Goal: Transaction & Acquisition: Purchase product/service

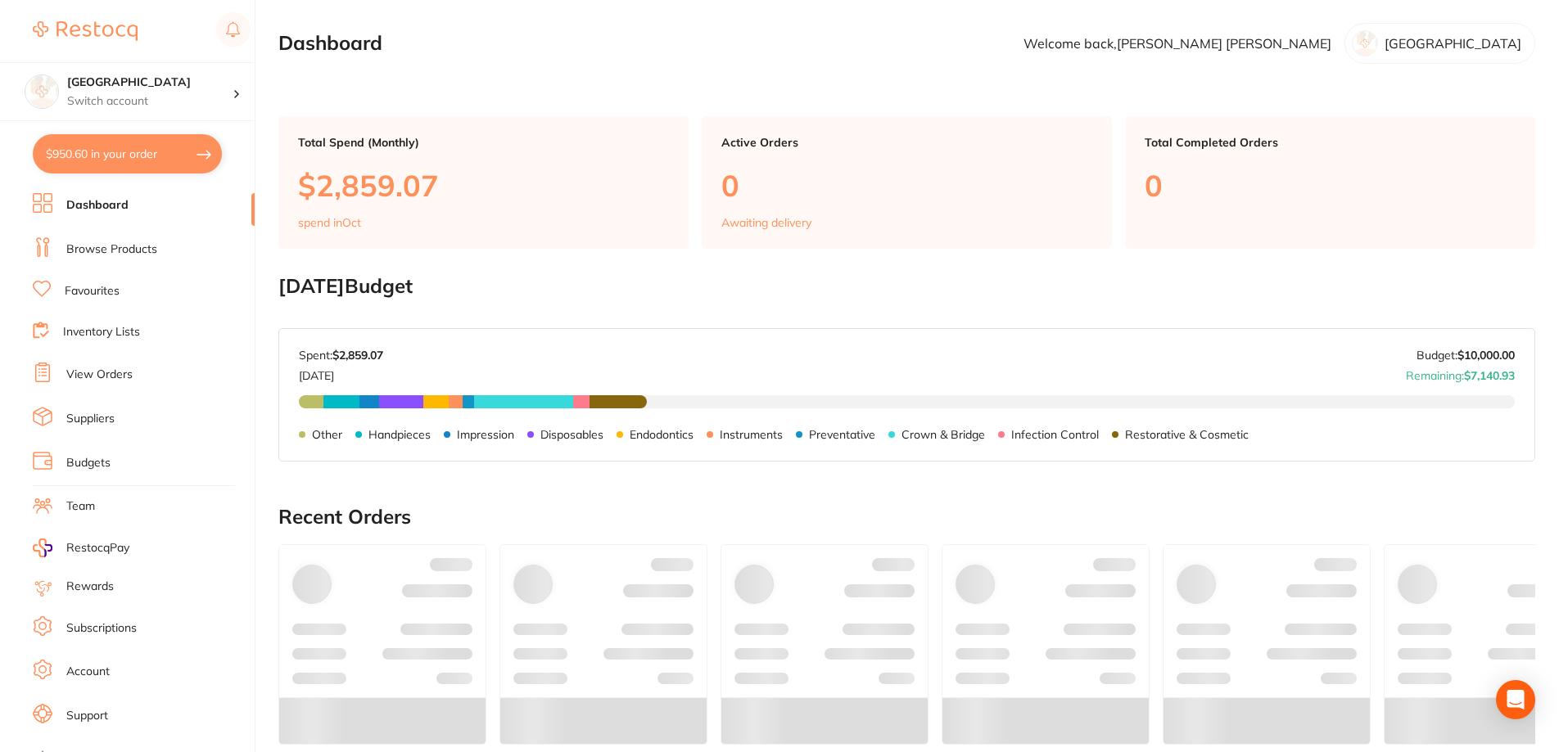
click at [108, 373] on link "View Orders" at bounding box center [100, 374] width 67 height 16
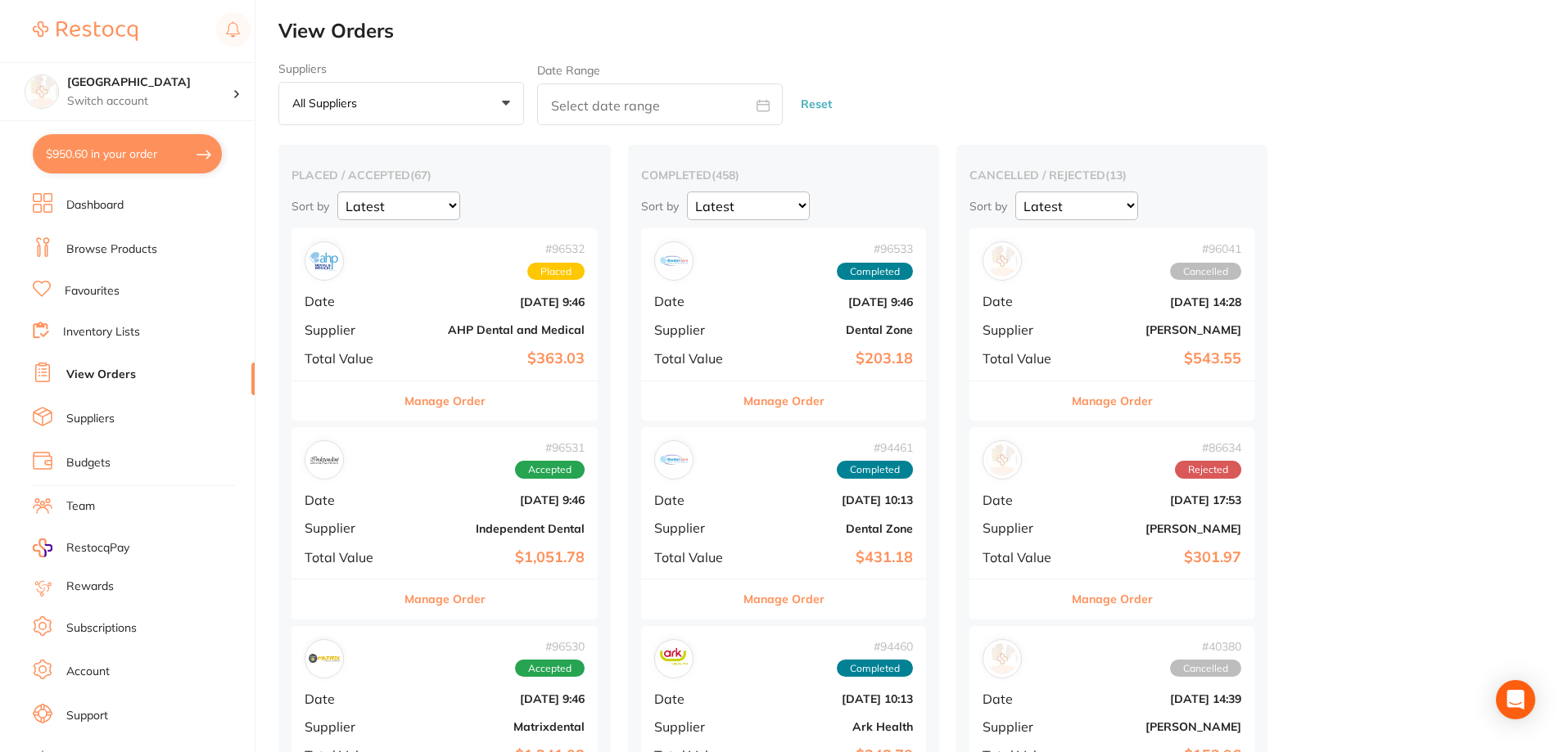
click at [451, 307] on b "[DATE] 9:46" at bounding box center [495, 302] width 178 height 13
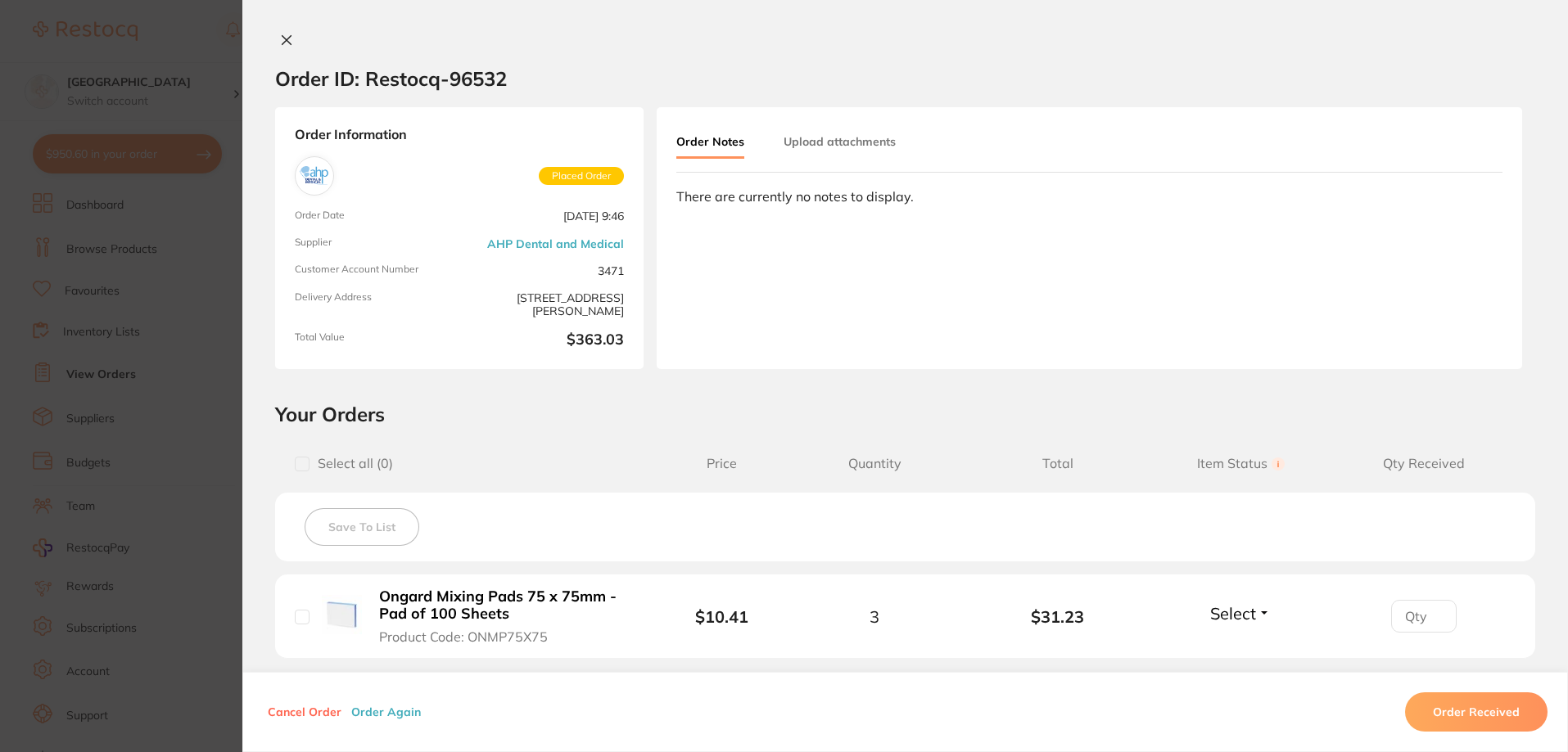
click at [281, 43] on icon at bounding box center [287, 40] width 13 height 13
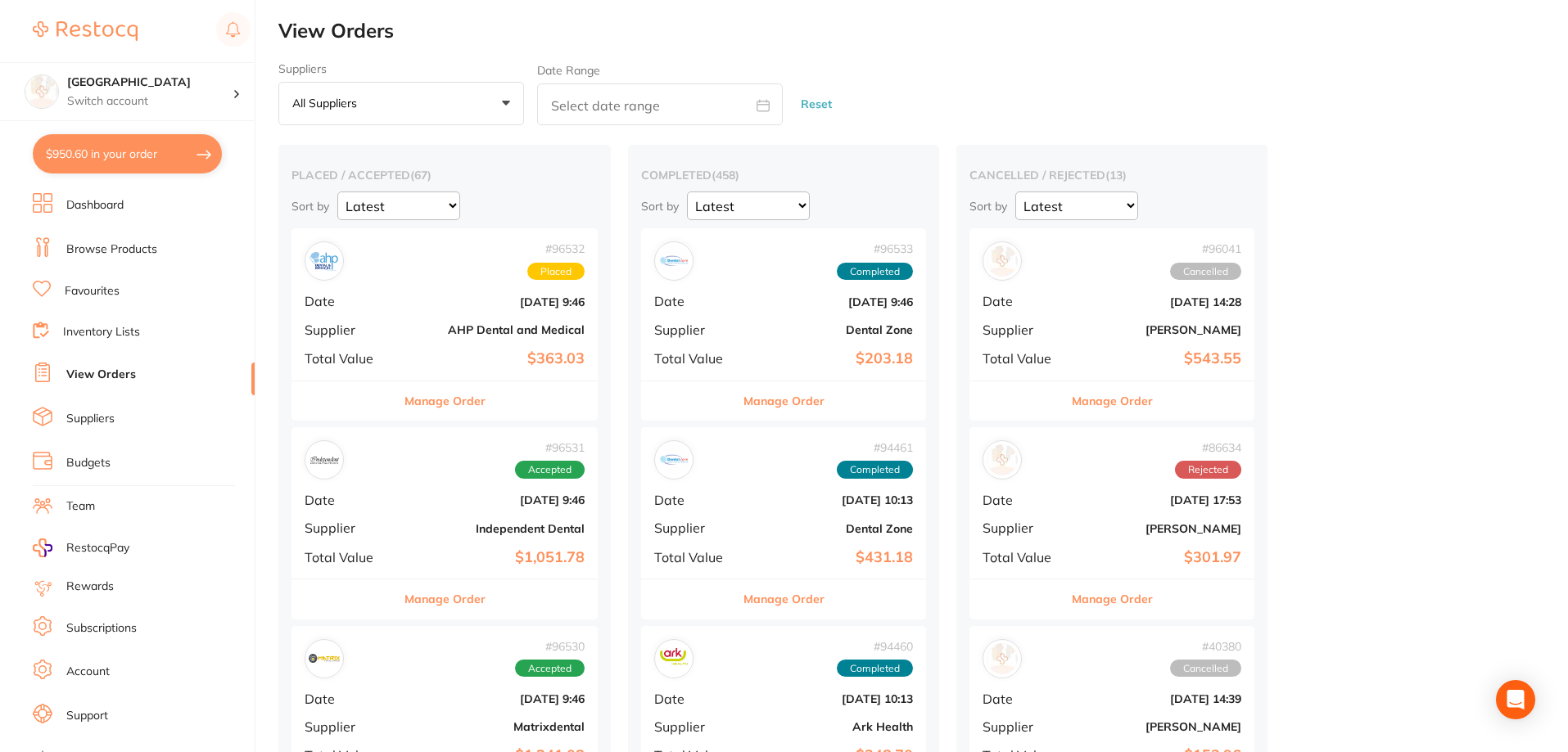
drag, startPoint x: 431, startPoint y: 508, endPoint x: 968, endPoint y: 403, distance: 547.2
click at [430, 508] on div "# 96531 Accepted Date [DATE] 9:46 Supplier Independent Dental Total Value $1,05…" at bounding box center [445, 503] width 306 height 152
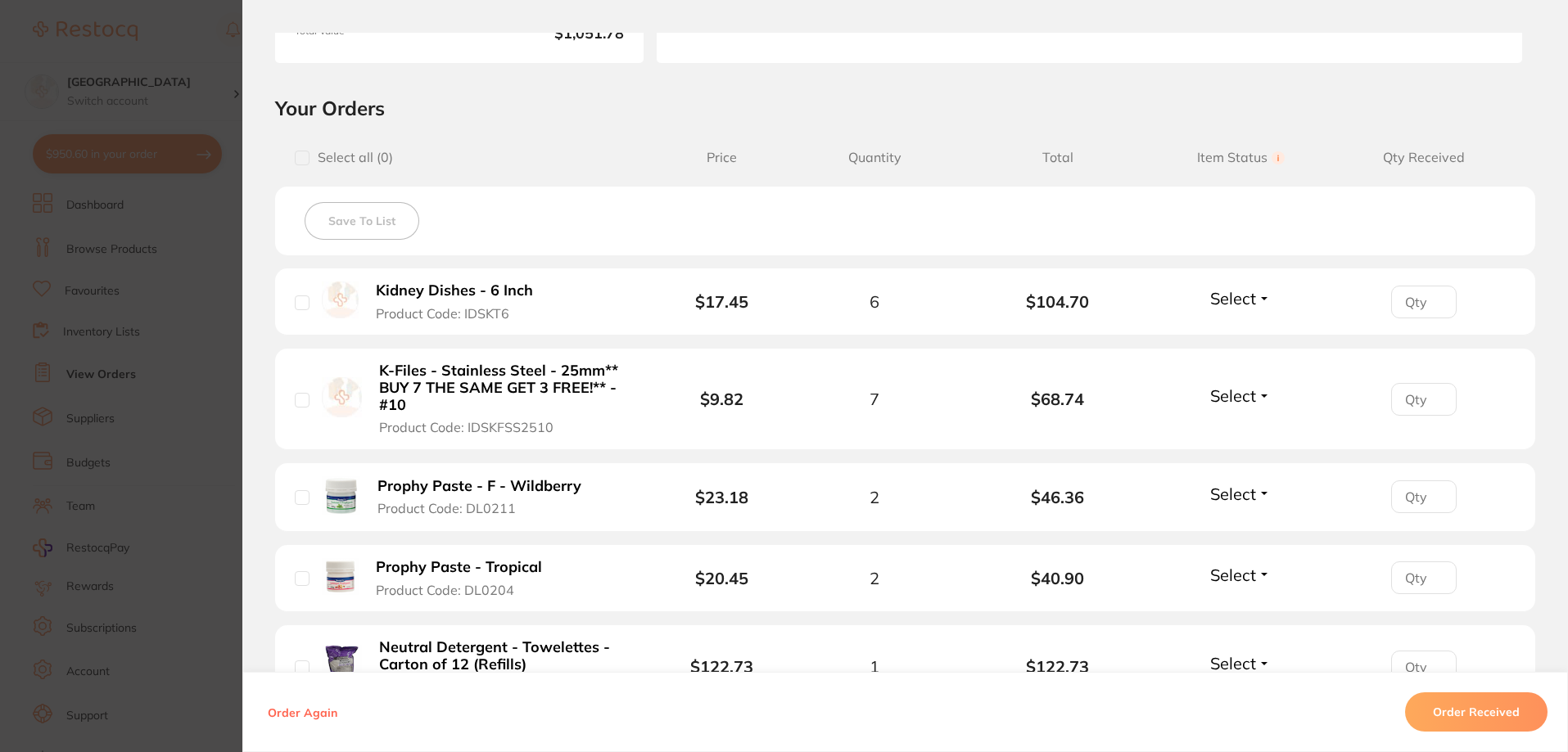
scroll to position [287, 0]
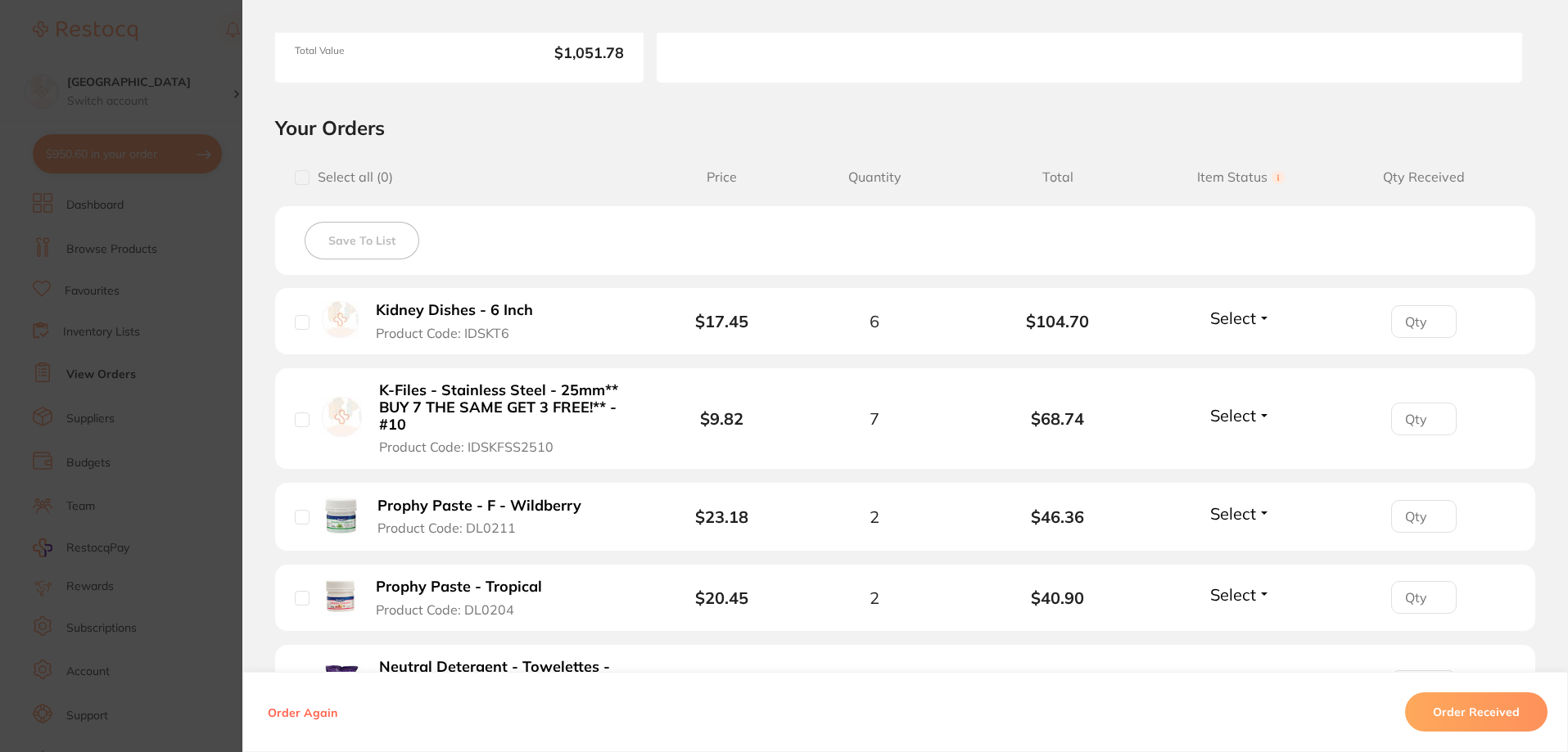
click at [186, 293] on section "Order ID: Restocq- 96531 Order Information Accepted Order Order Date [DATE] 9:4…" at bounding box center [784, 376] width 1568 height 752
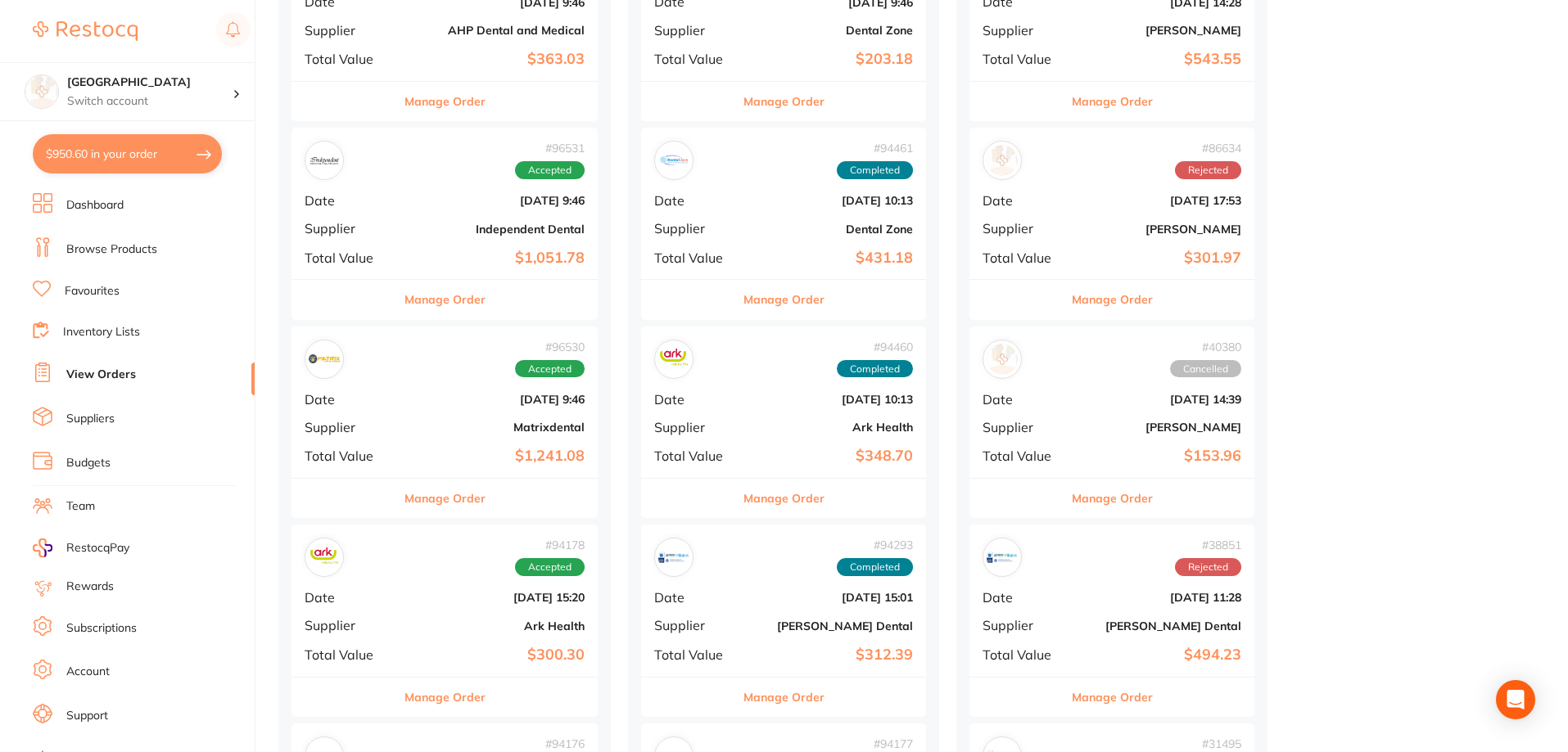
scroll to position [307, 0]
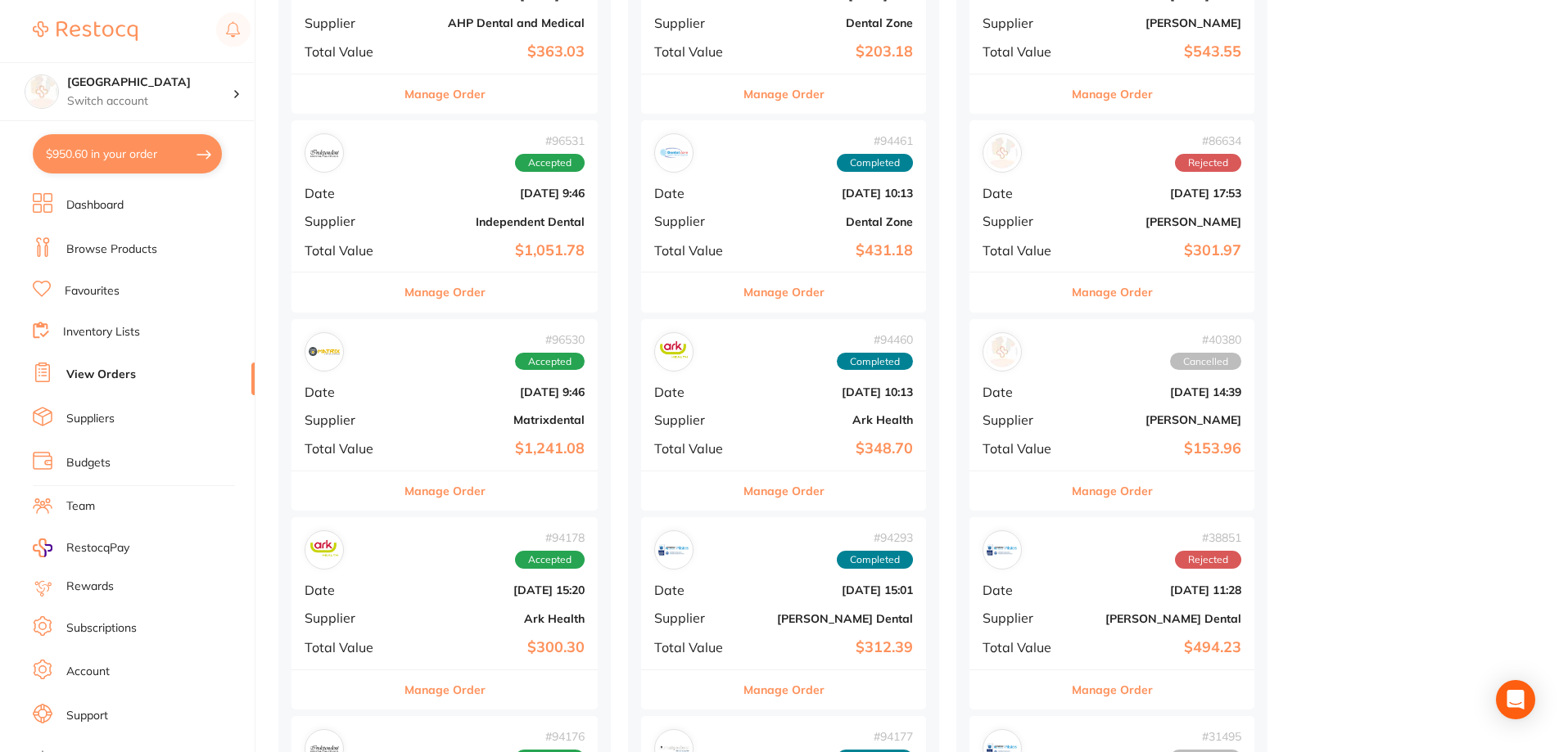
click at [452, 411] on div "# 96530 Accepted Date [DATE] 9:46 Supplier Matrixdental Total Value $1,241.08" at bounding box center [445, 395] width 306 height 152
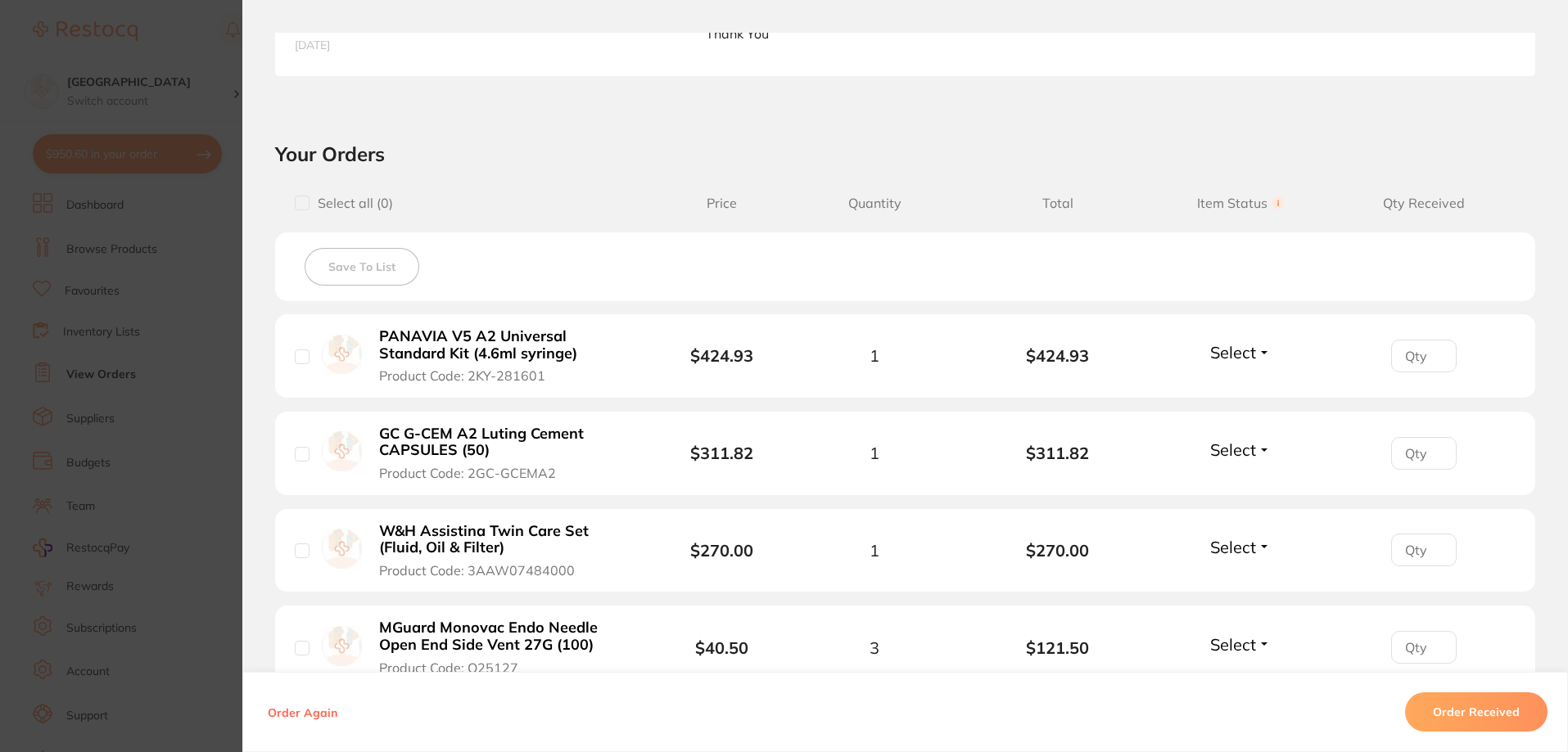
scroll to position [185, 0]
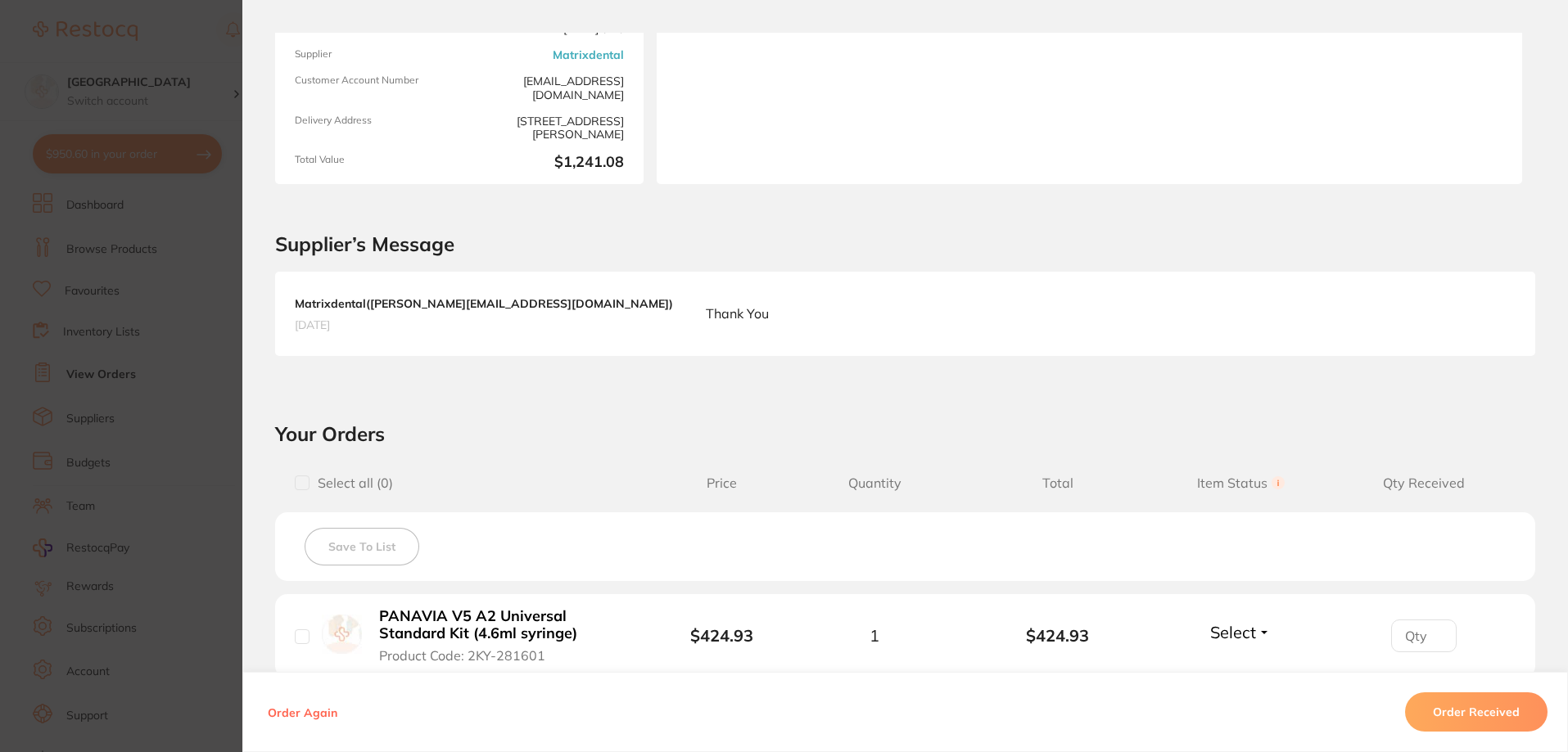
click at [94, 134] on section "Order ID: Restocq- 96530 Order Information Accepted Order Order Date [DATE] 9:4…" at bounding box center [784, 376] width 1568 height 752
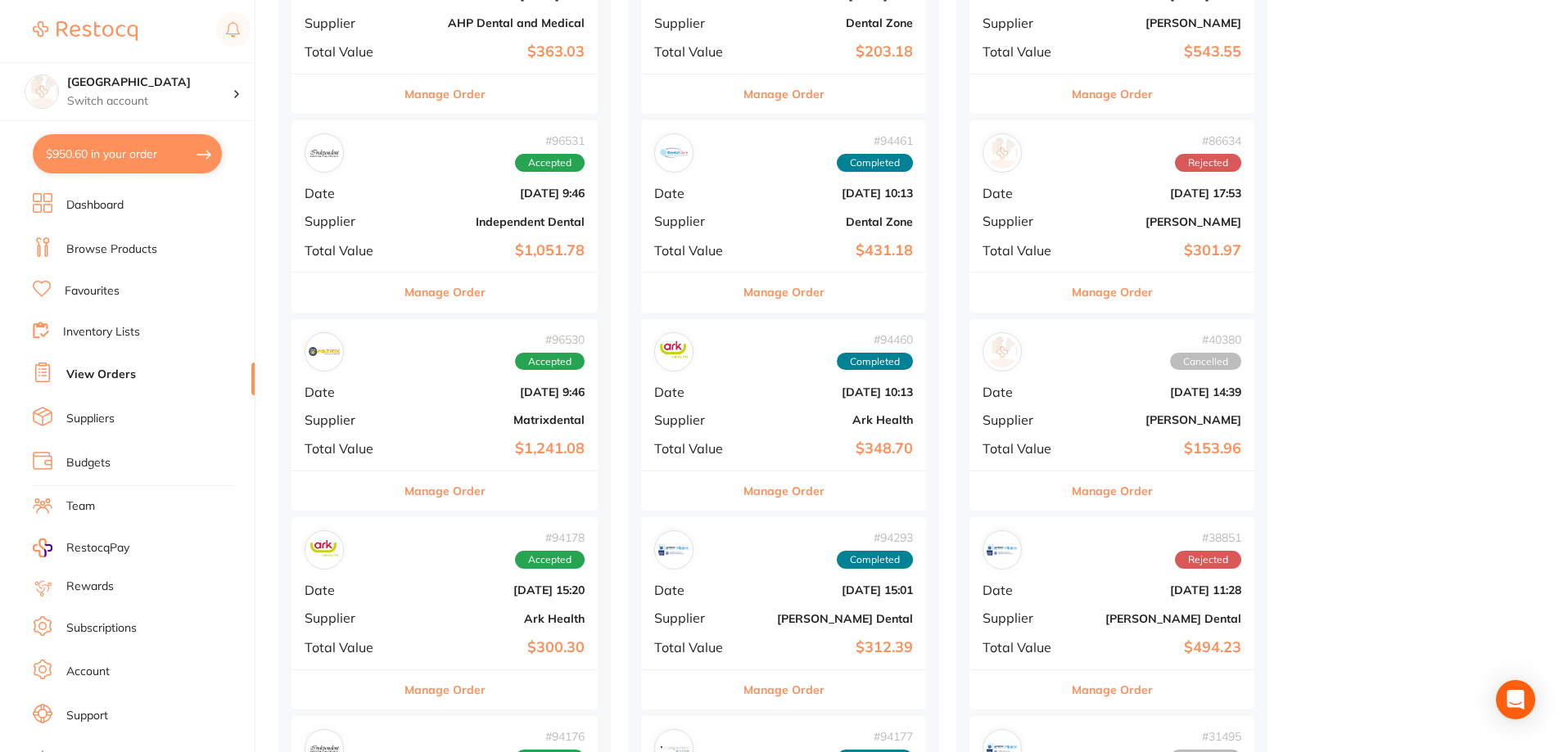
click at [89, 155] on button "$950.60 in your order" at bounding box center [127, 153] width 189 height 40
checkbox input "true"
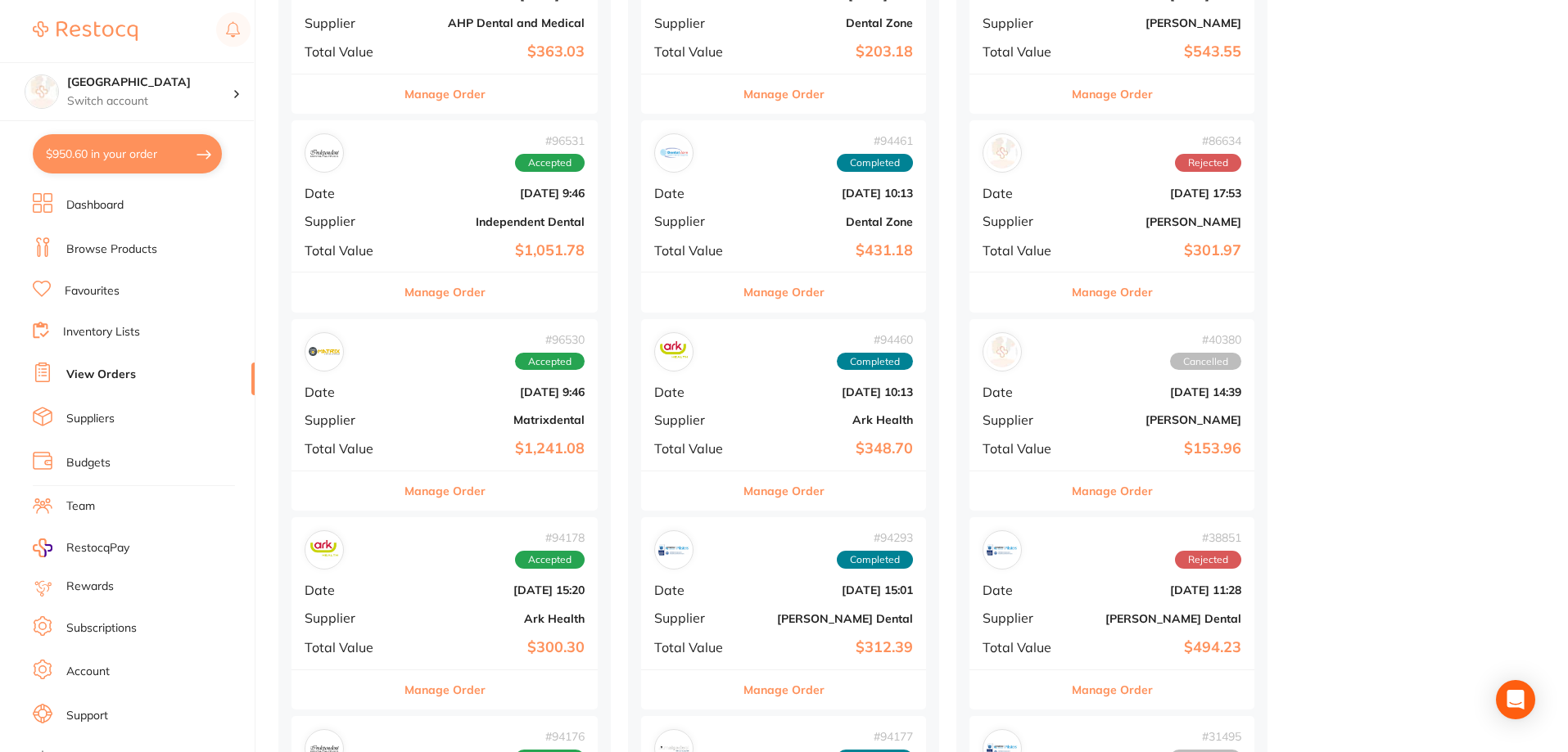
checkbox input "true"
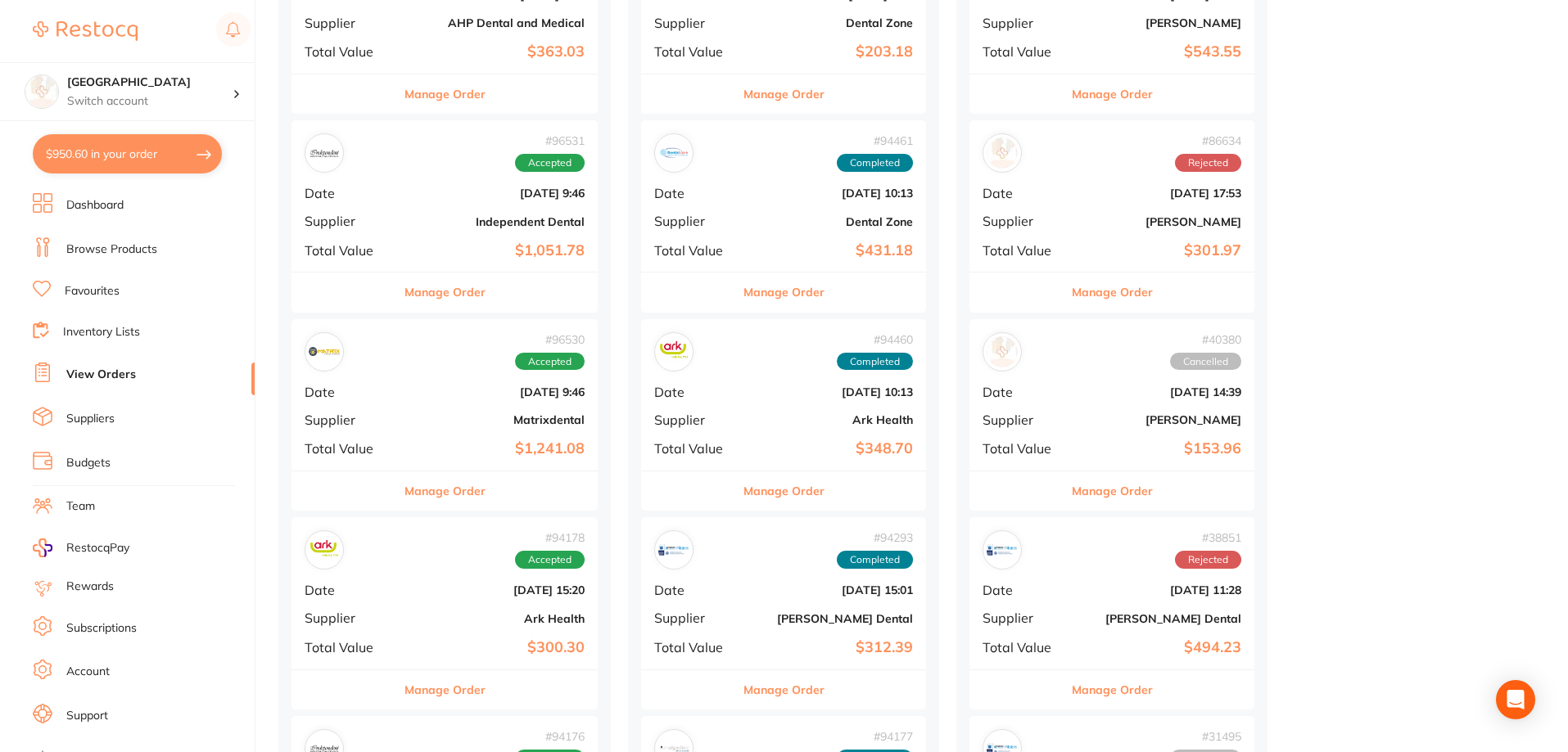
checkbox input "true"
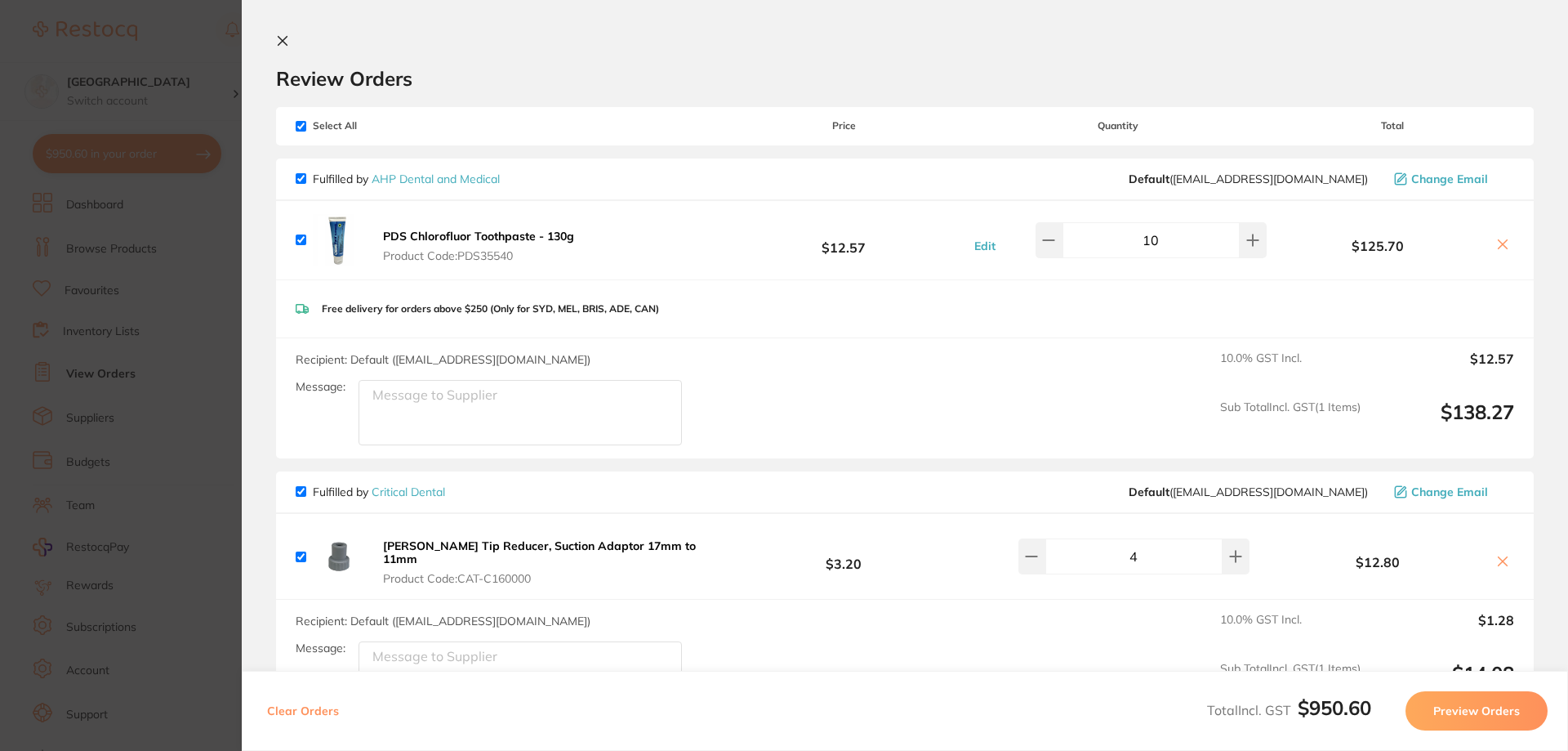
click at [448, 177] on link "AHP Dental and Medical" at bounding box center [436, 178] width 128 height 14
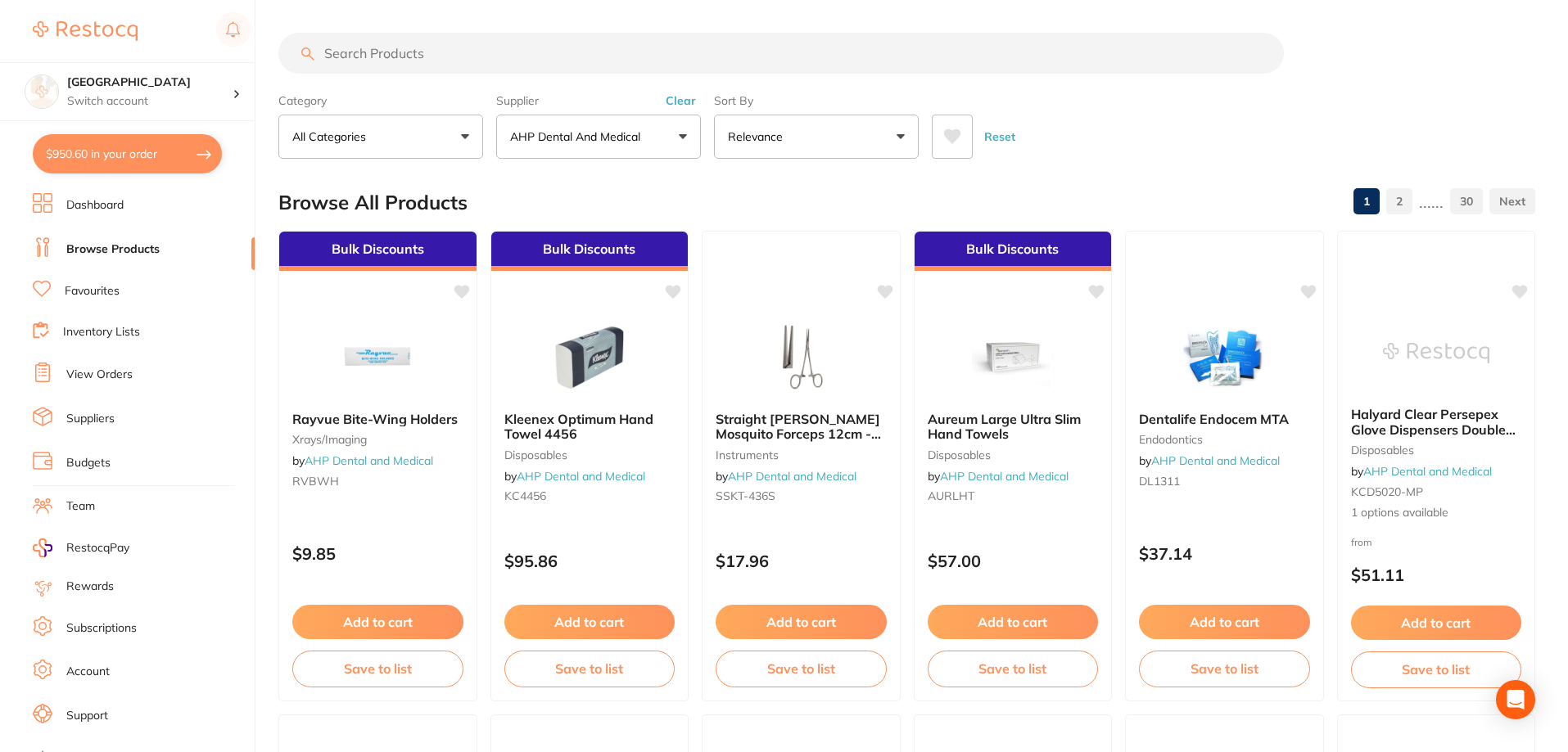
click at [958, 128] on button at bounding box center [951, 137] width 41 height 44
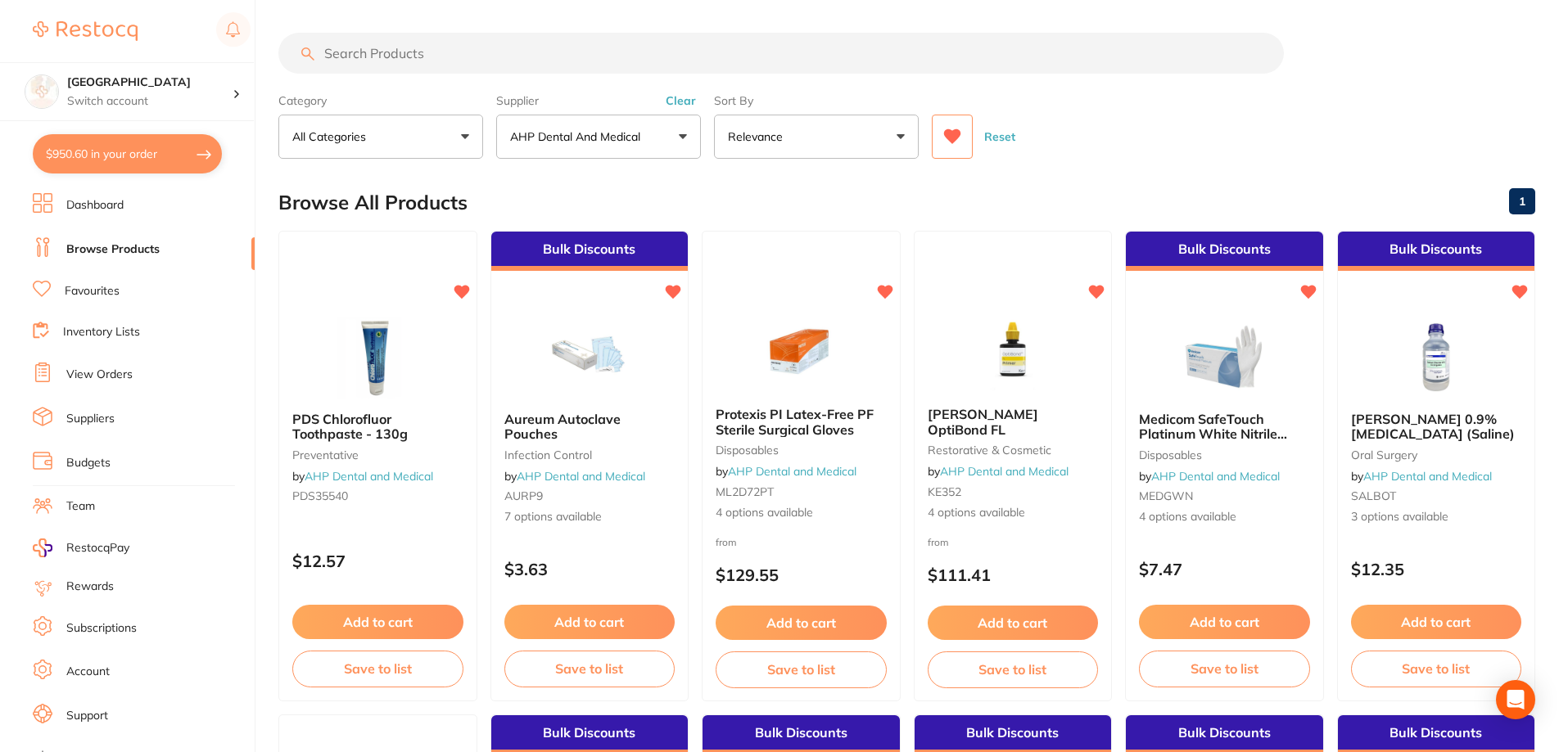
click at [951, 134] on icon at bounding box center [952, 136] width 17 height 14
click at [501, 49] on input "search" at bounding box center [781, 53] width 1005 height 41
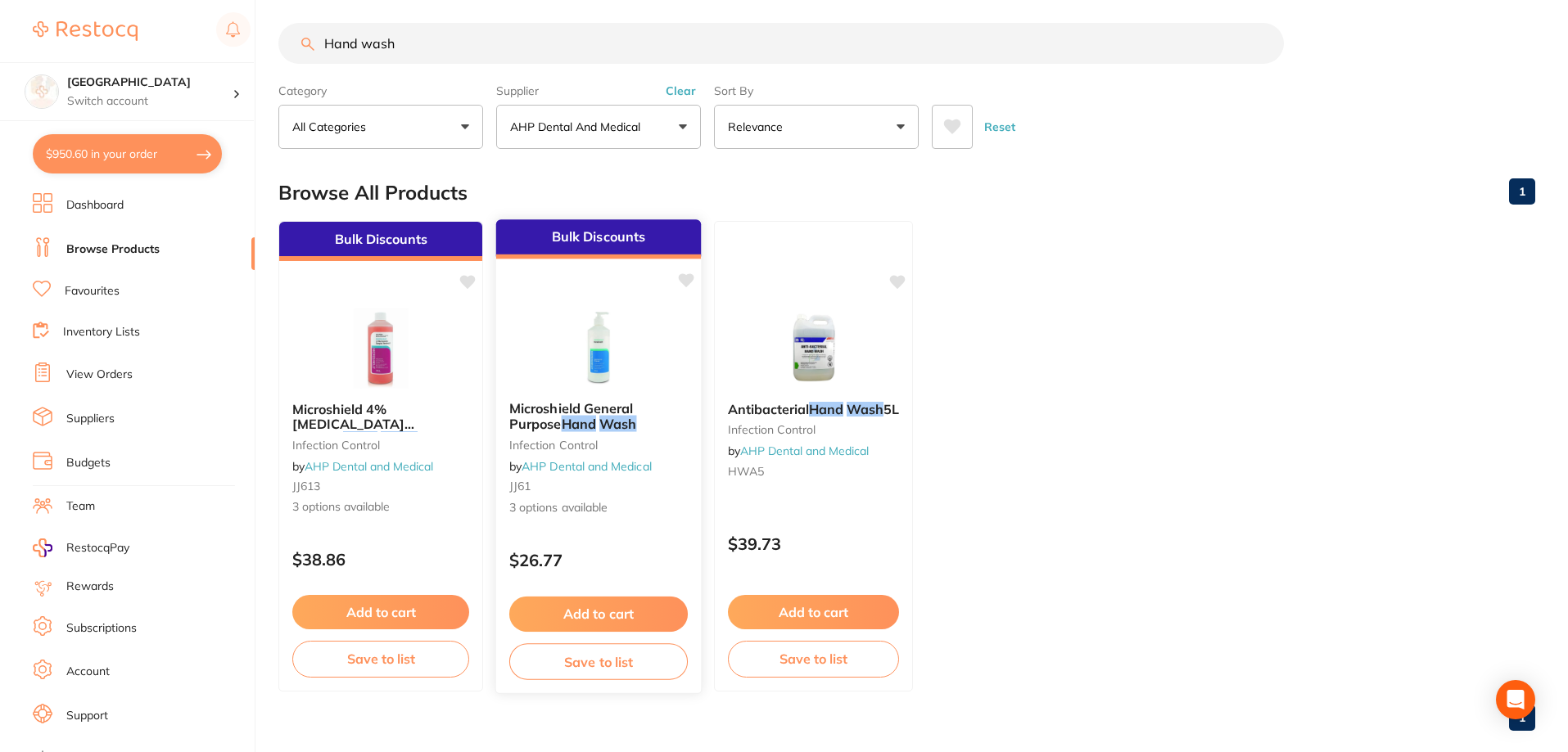
scroll to position [35, 0]
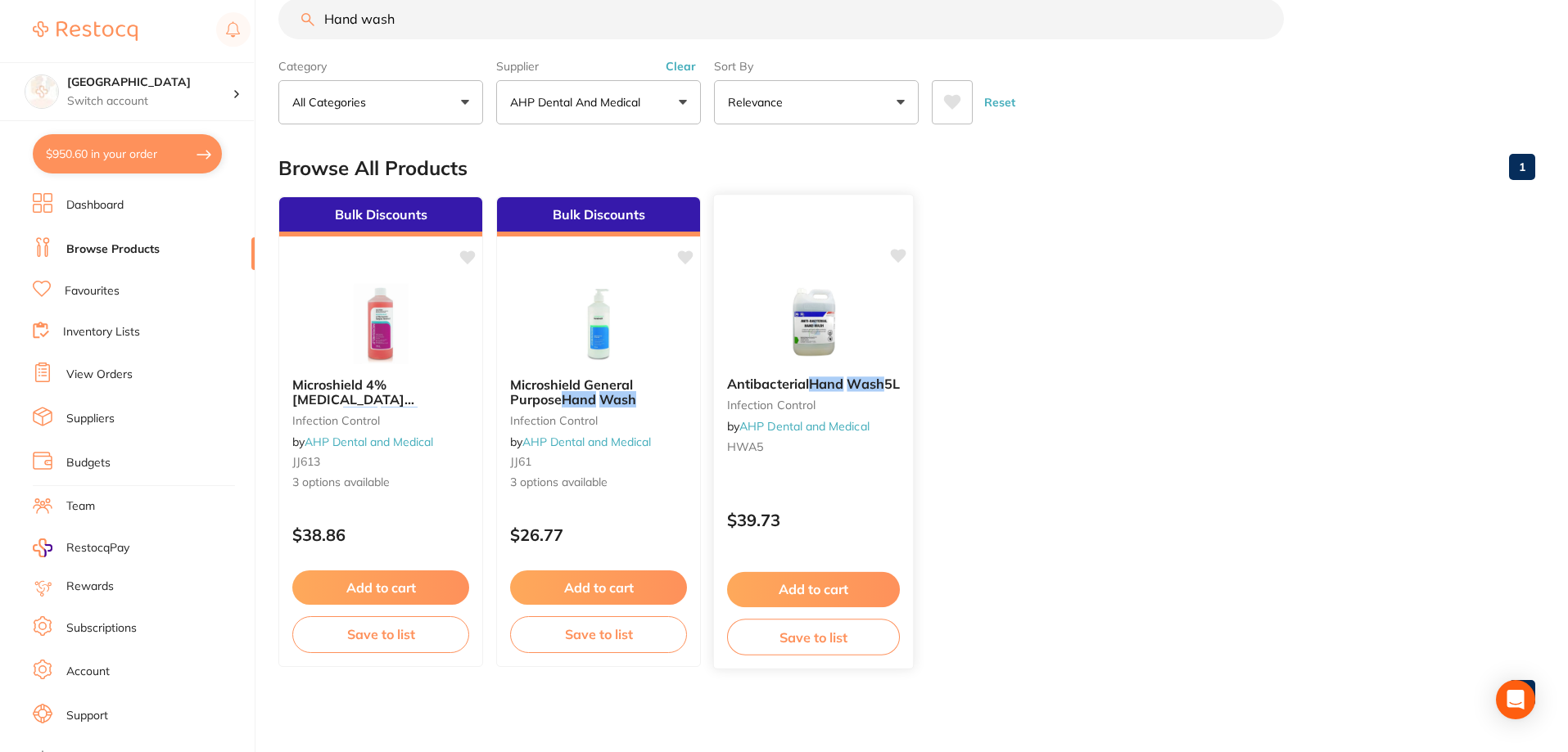
type input "Hand wash"
click at [800, 325] on img at bounding box center [813, 322] width 107 height 83
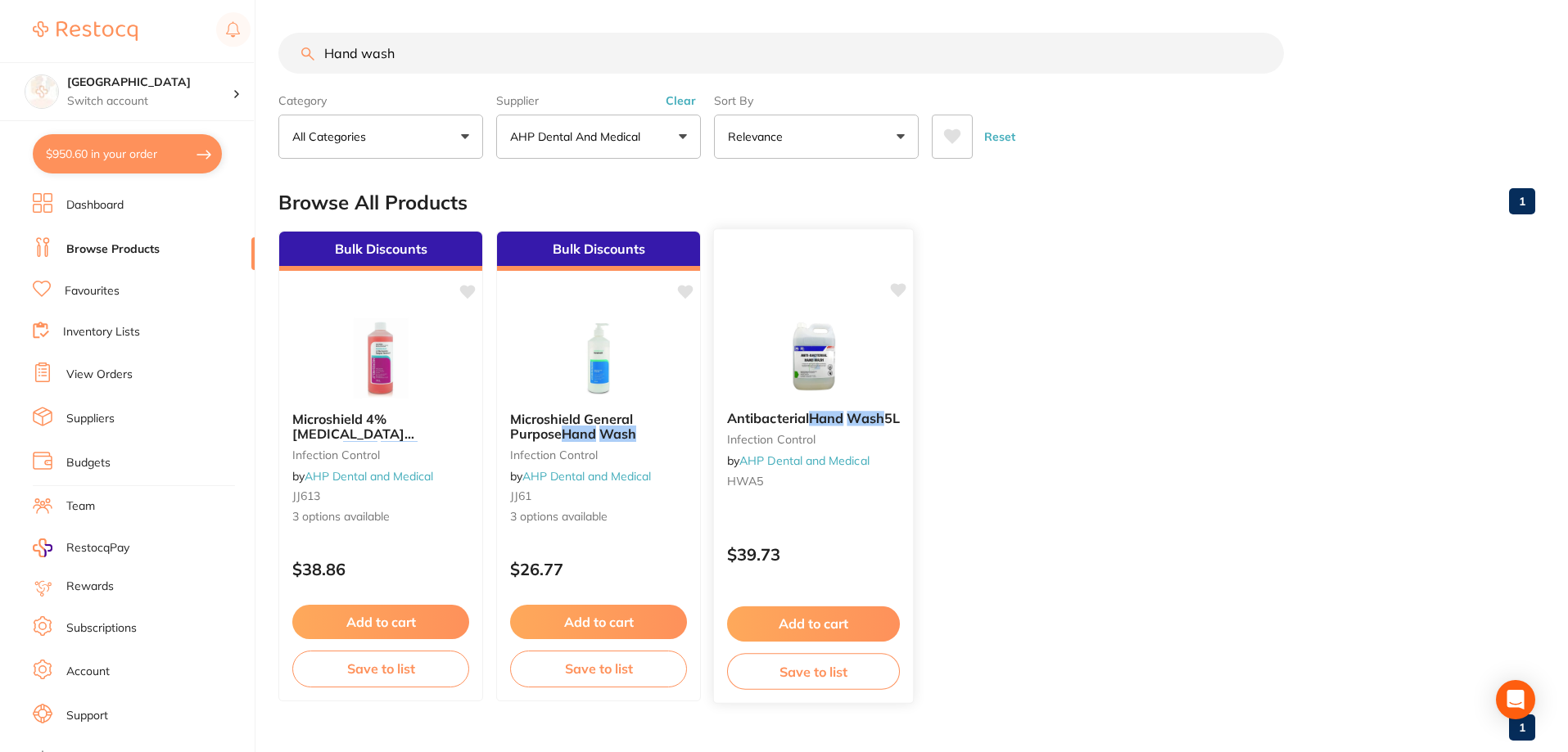
click at [815, 368] on img at bounding box center [813, 357] width 107 height 83
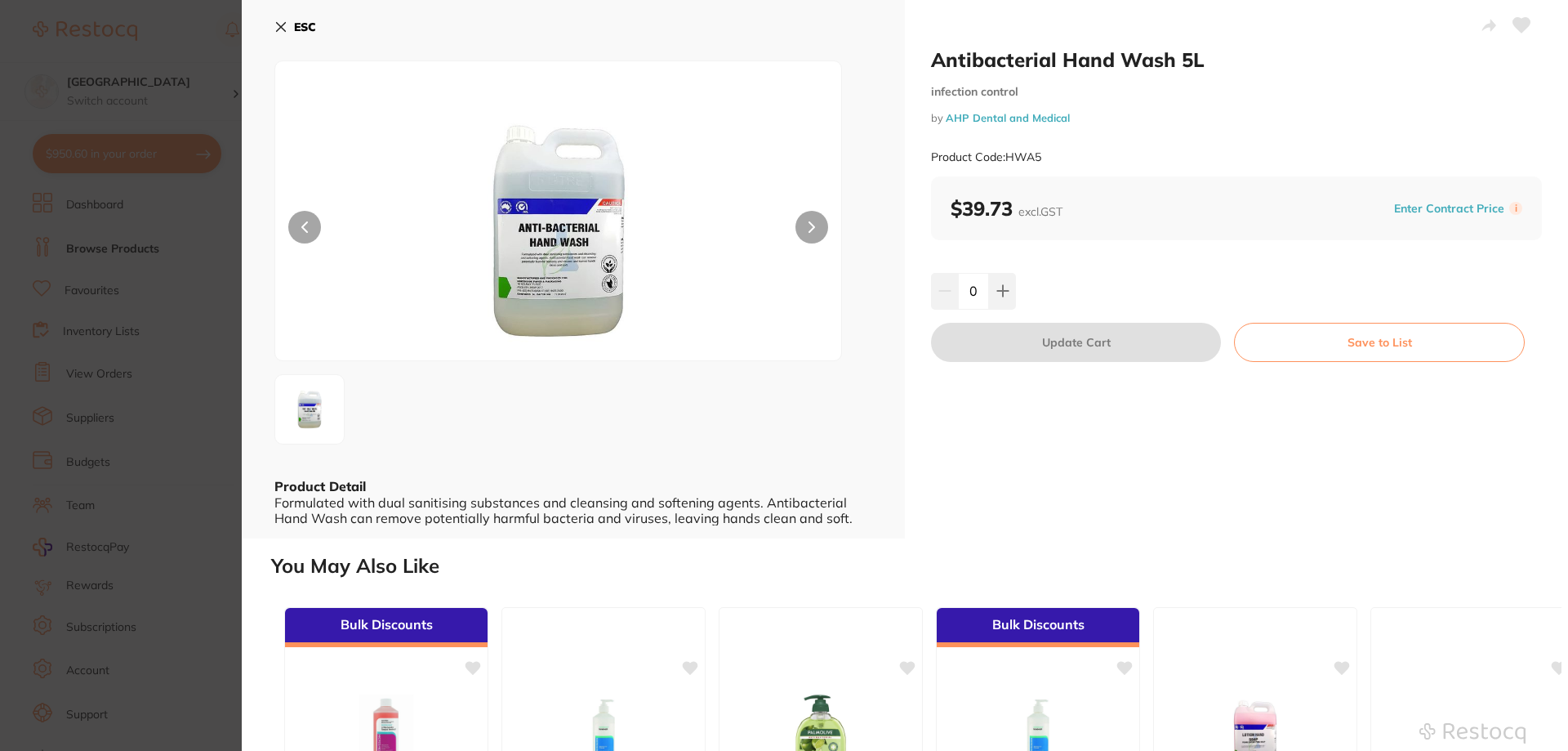
click at [281, 27] on icon at bounding box center [281, 27] width 9 height 9
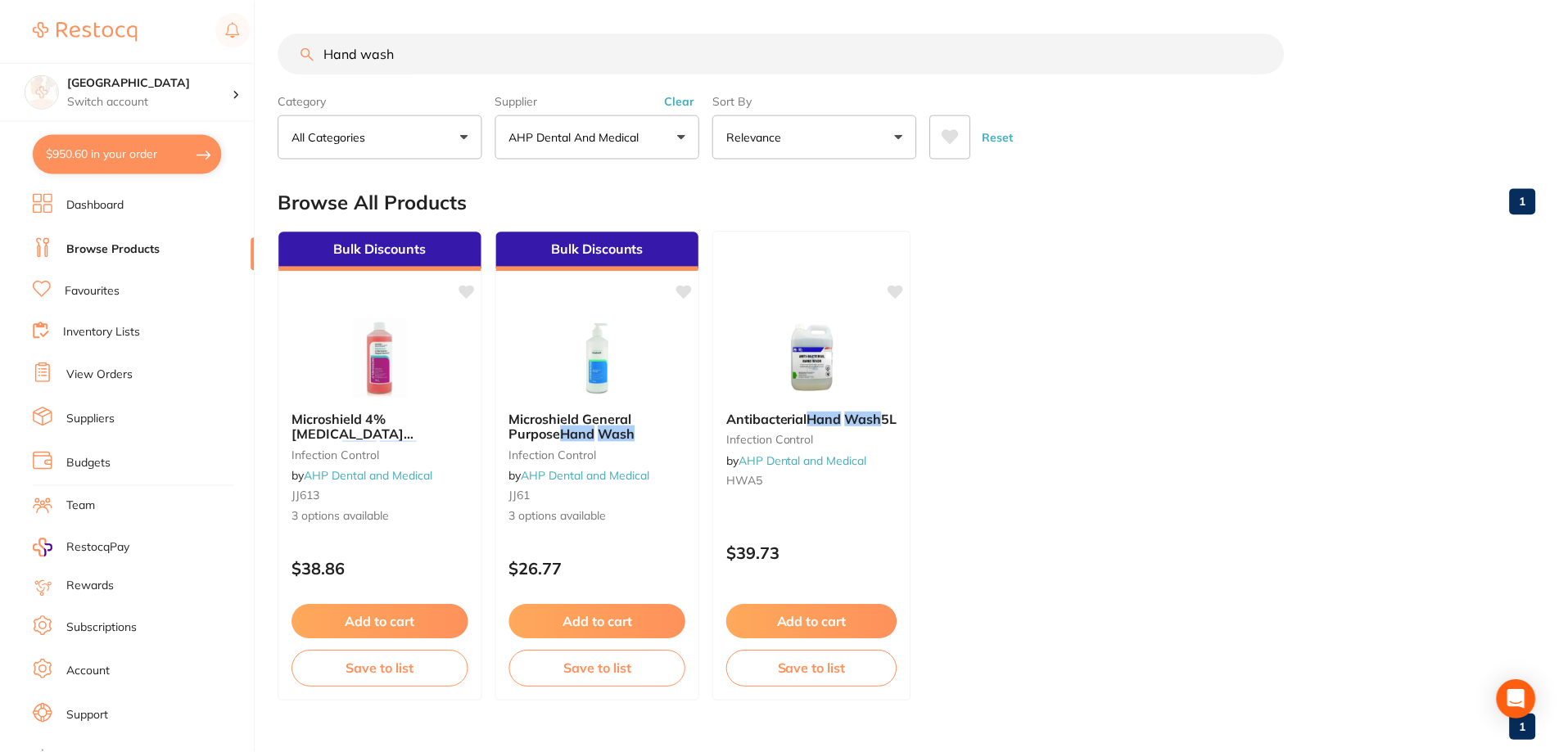
scroll to position [35, 0]
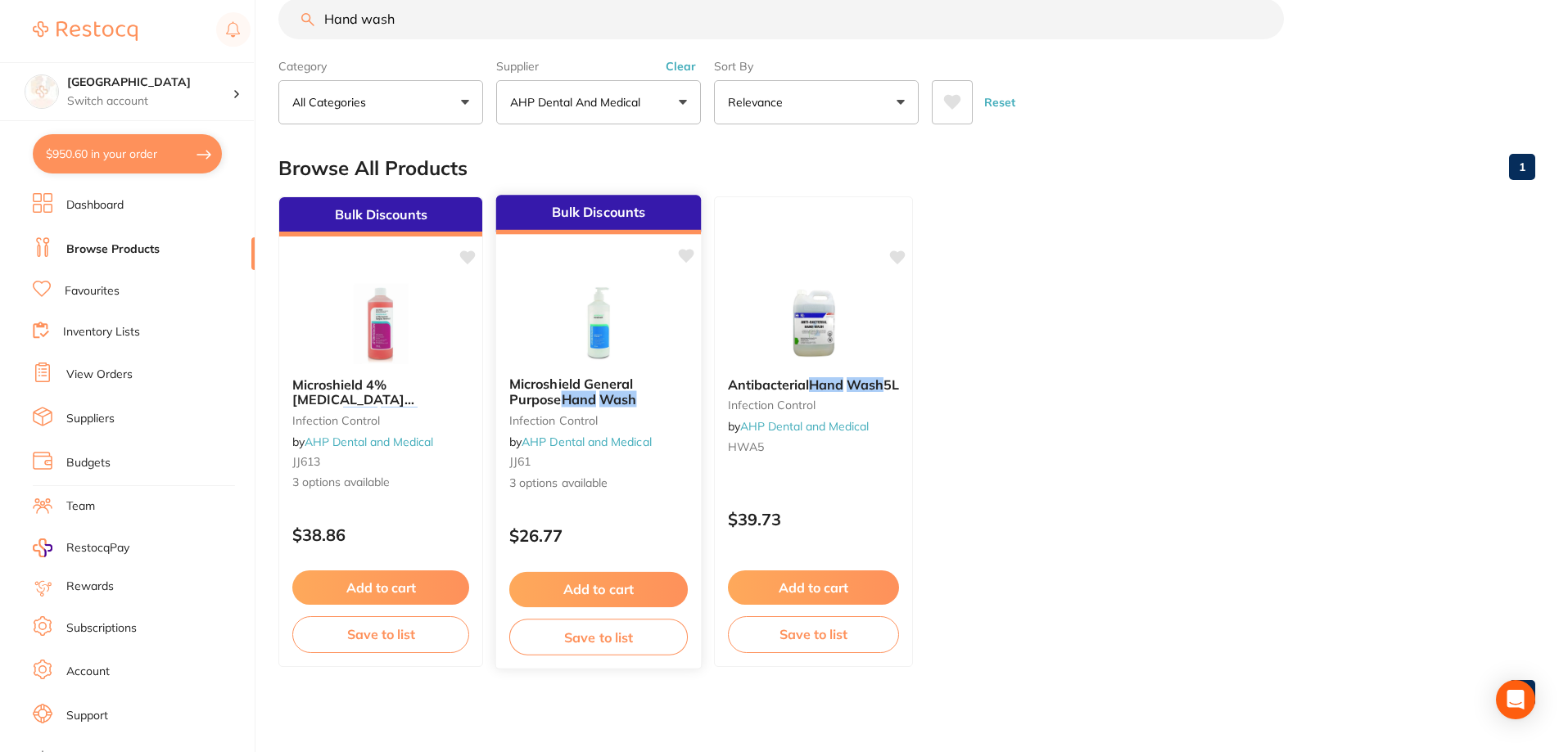
click at [607, 341] on img at bounding box center [597, 322] width 107 height 83
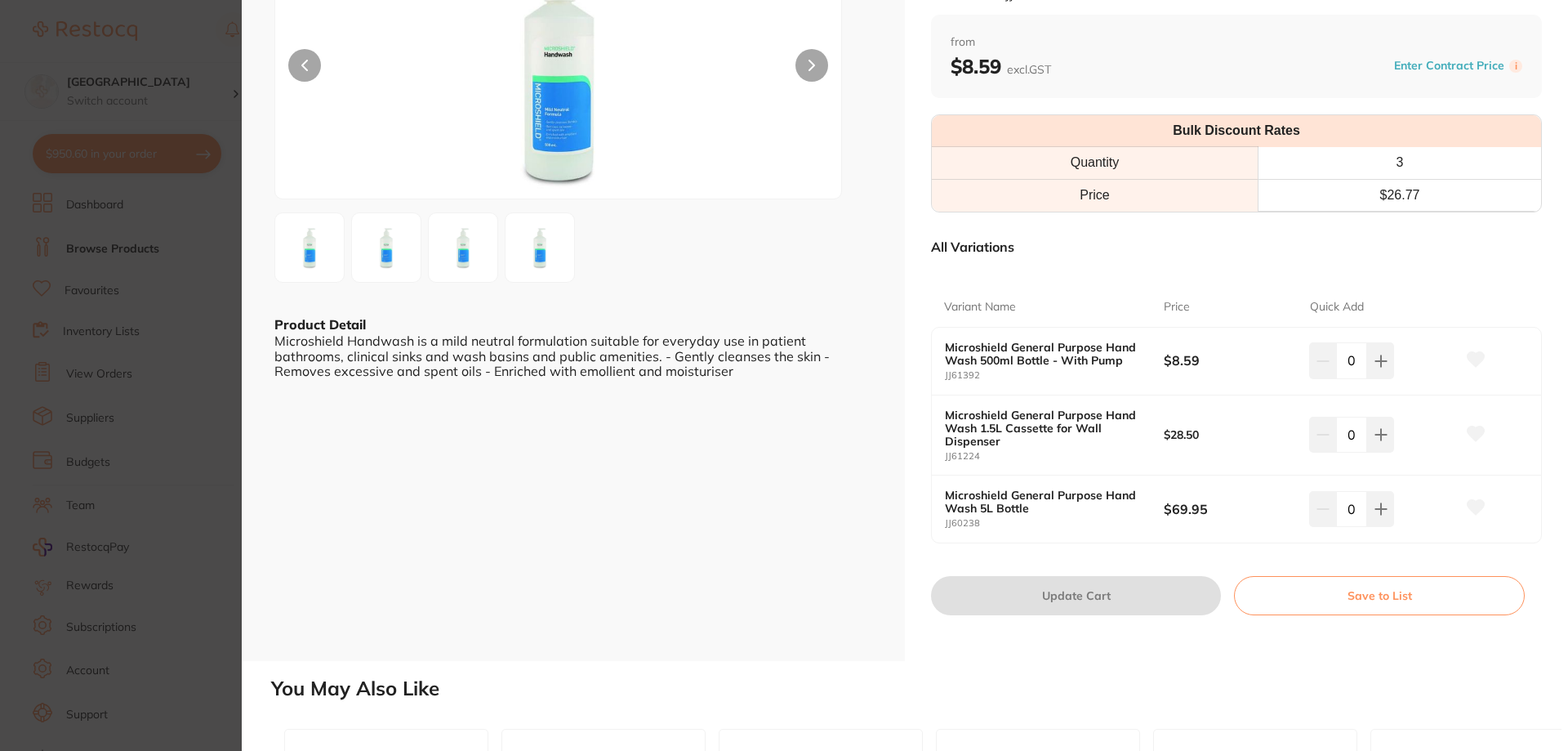
scroll to position [163, 0]
click at [1378, 501] on icon at bounding box center [1381, 508] width 13 height 13
type input "1"
click at [1098, 585] on button "Update Cart" at bounding box center [1076, 594] width 290 height 40
checkbox input "false"
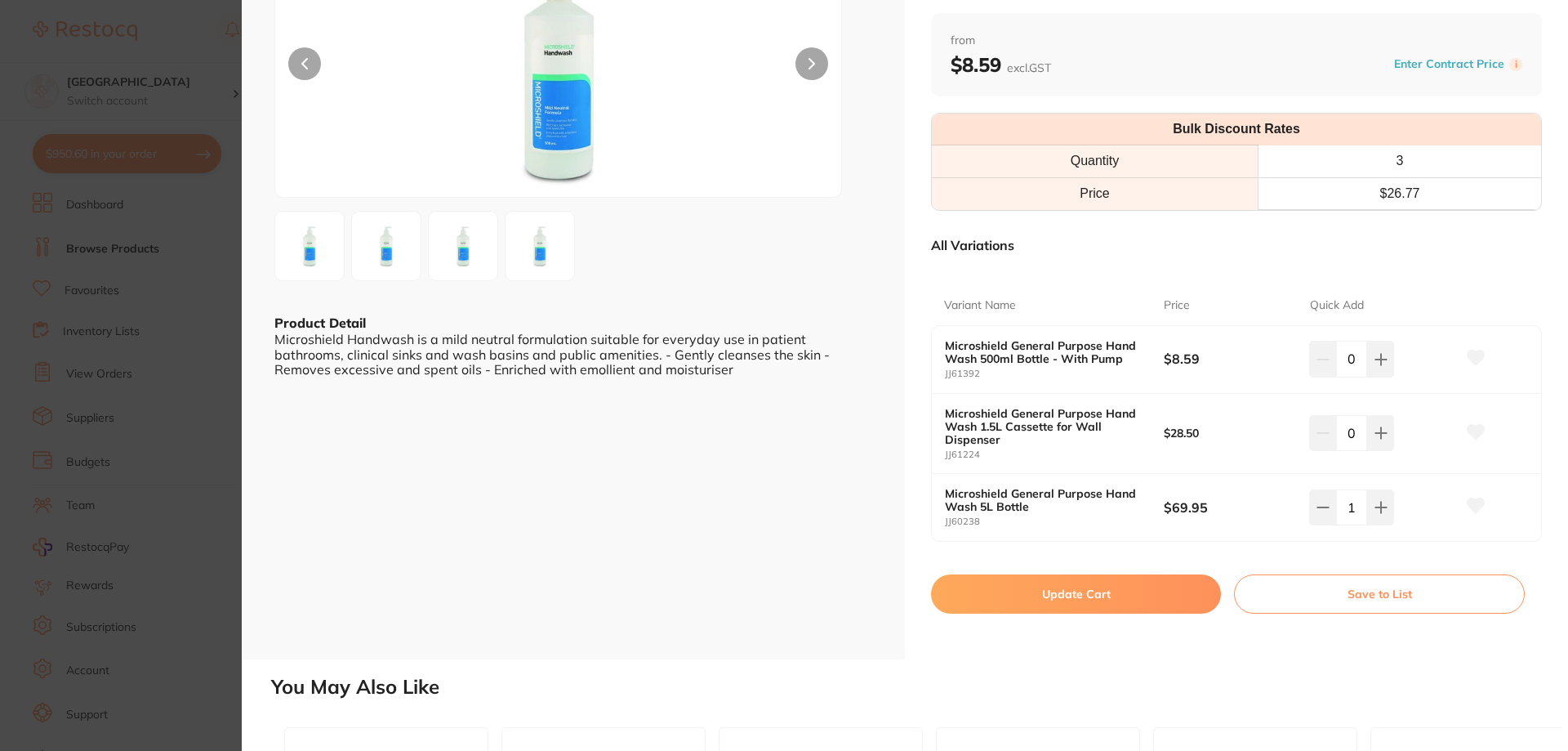
checkbox input "false"
